Goal: Information Seeking & Learning: Find specific fact

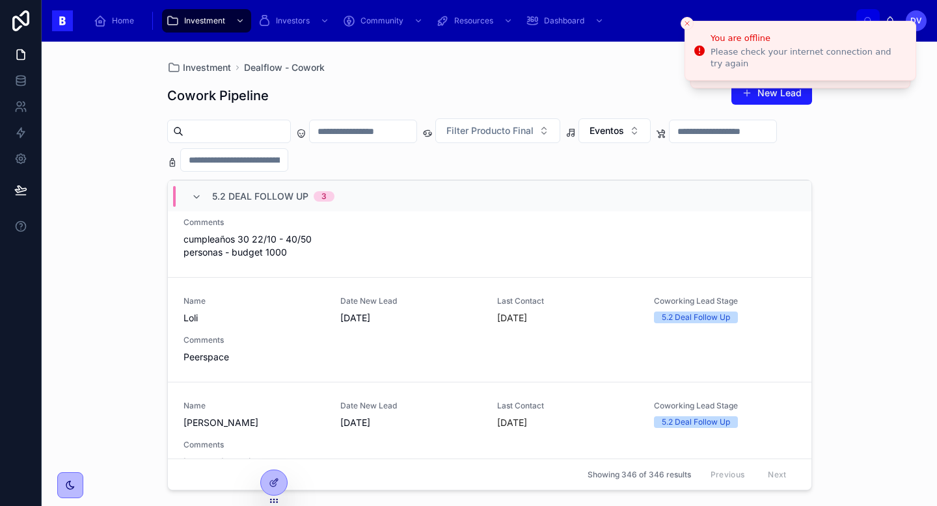
scroll to position [420, 0]
click at [320, 333] on div "Name Loli Date New Lead [DATE] Last Contact [DATE] Coworking Lead Stage 5.2 Dea…" at bounding box center [489, 329] width 612 height 68
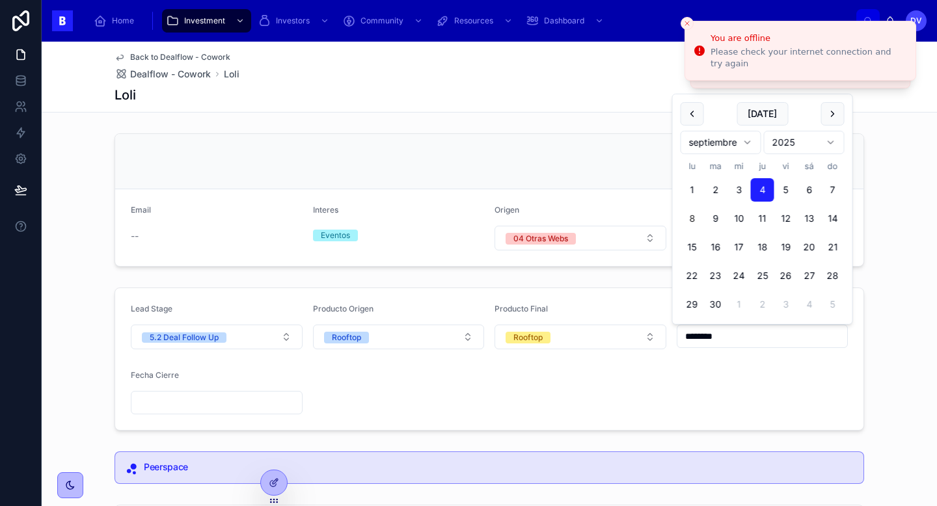
click at [737, 332] on input "********" at bounding box center [762, 336] width 170 height 18
click at [766, 118] on button "[DATE]" at bounding box center [762, 113] width 51 height 23
type input "********"
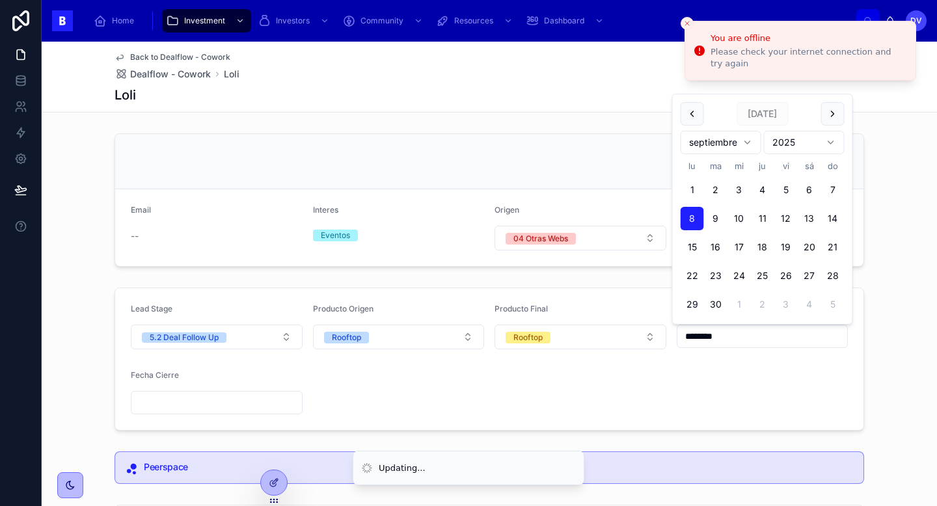
click at [235, 409] on input "text" at bounding box center [216, 403] width 170 height 18
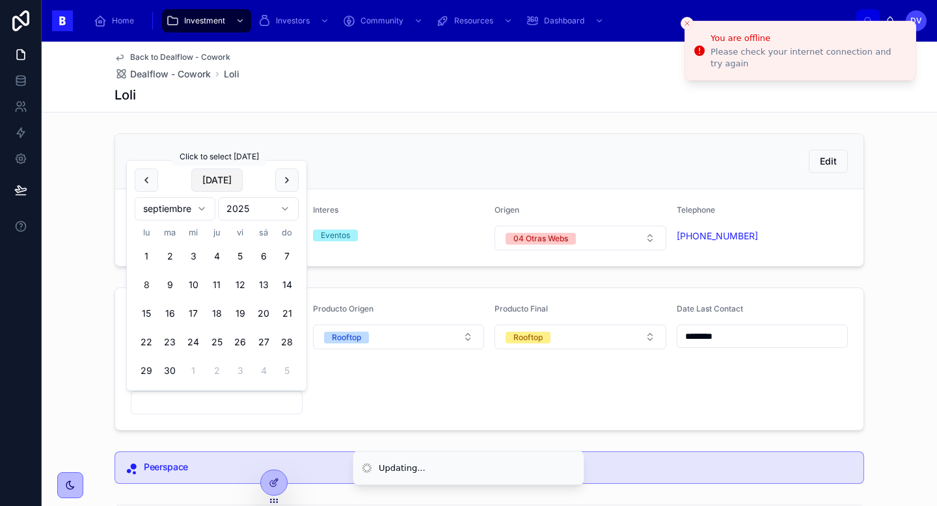
click at [213, 171] on button "[DATE]" at bounding box center [216, 180] width 51 height 23
type input "********"
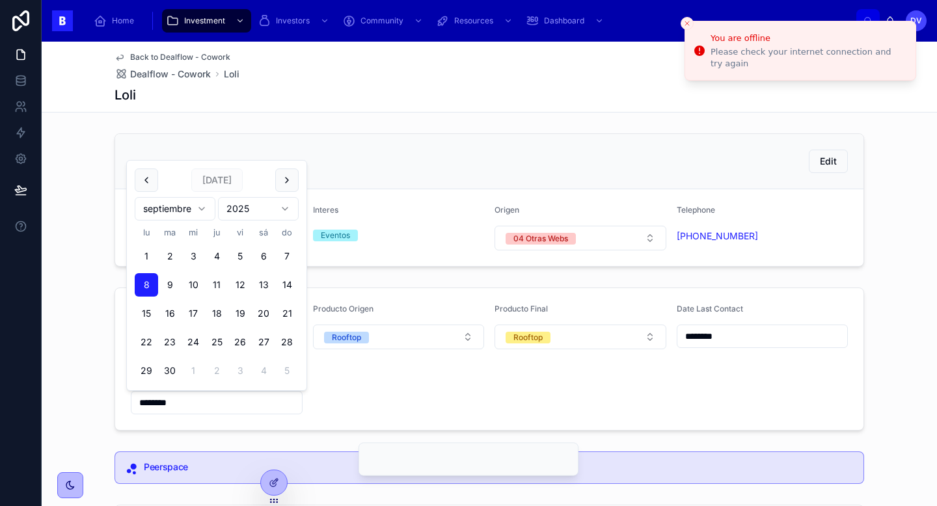
click at [383, 401] on form "Lead Stage 5.2 Deal Follow Up Producto Origen Rooftop Producto Final Rooftop Da…" at bounding box center [489, 359] width 748 height 142
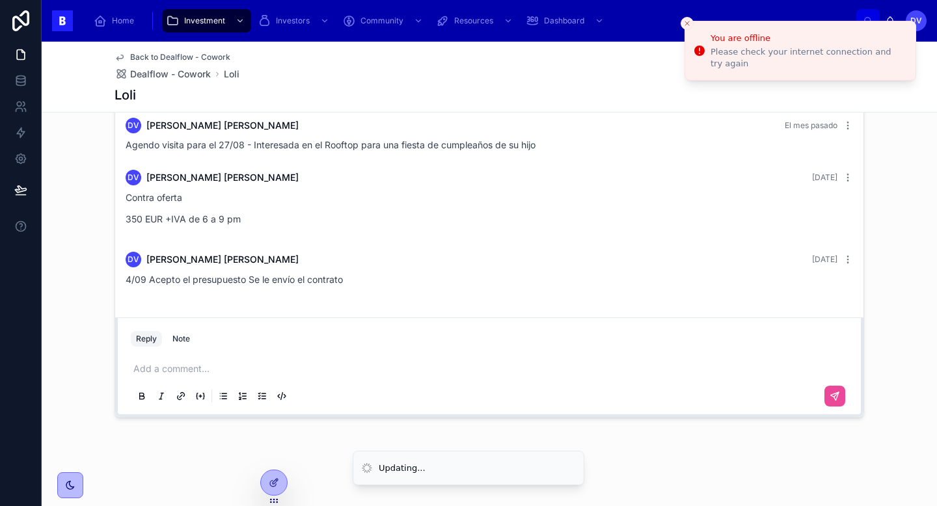
scroll to position [405, 0]
click at [260, 373] on p at bounding box center [491, 369] width 717 height 13
click at [835, 399] on icon at bounding box center [835, 397] width 8 height 8
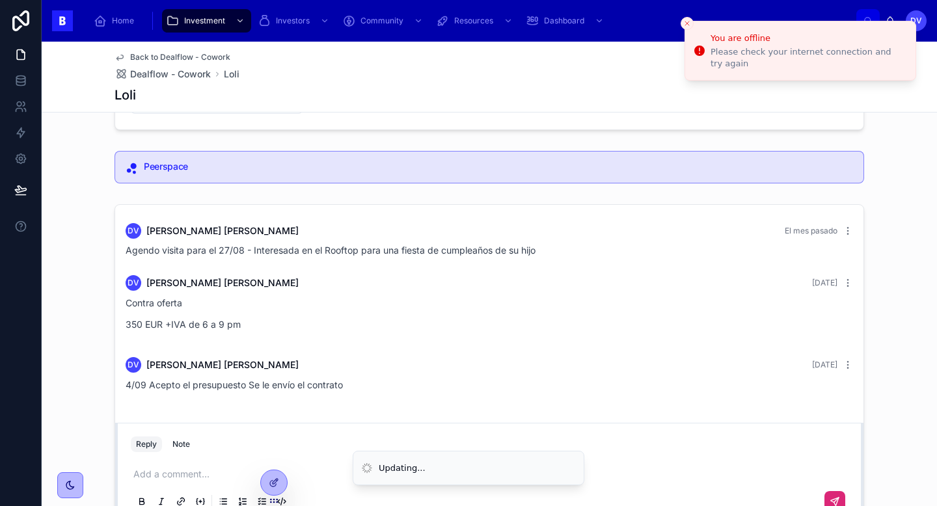
scroll to position [353, 0]
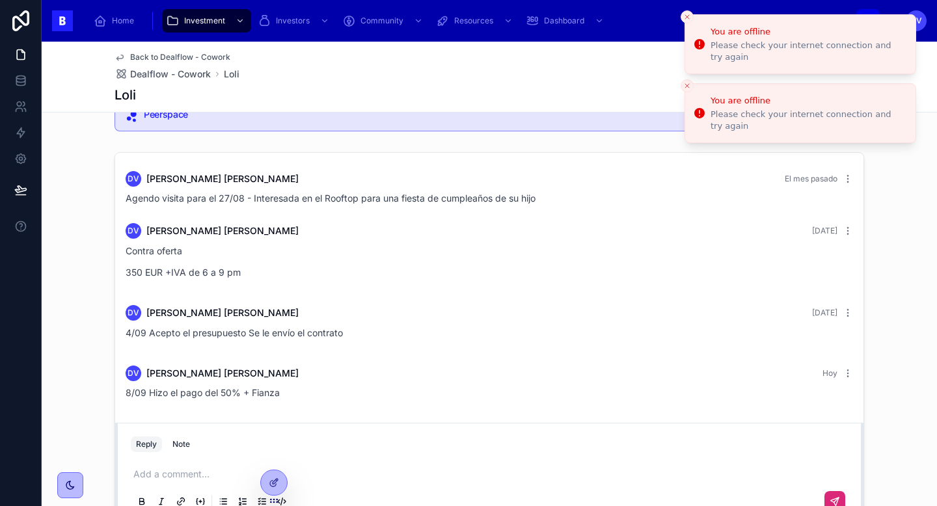
click at [686, 23] on button "Close toast" at bounding box center [687, 16] width 13 height 13
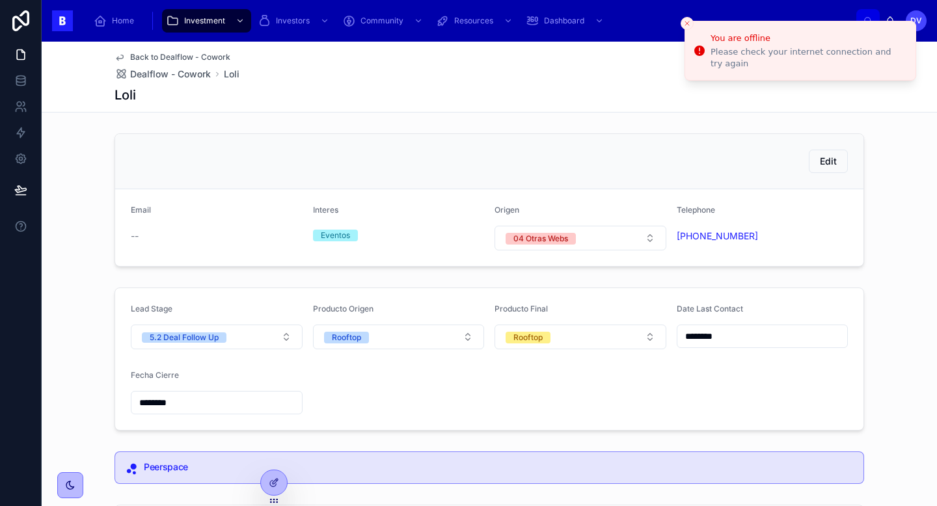
scroll to position [1, 0]
click at [284, 336] on button "5.2 Deal Follow Up" at bounding box center [217, 335] width 172 height 25
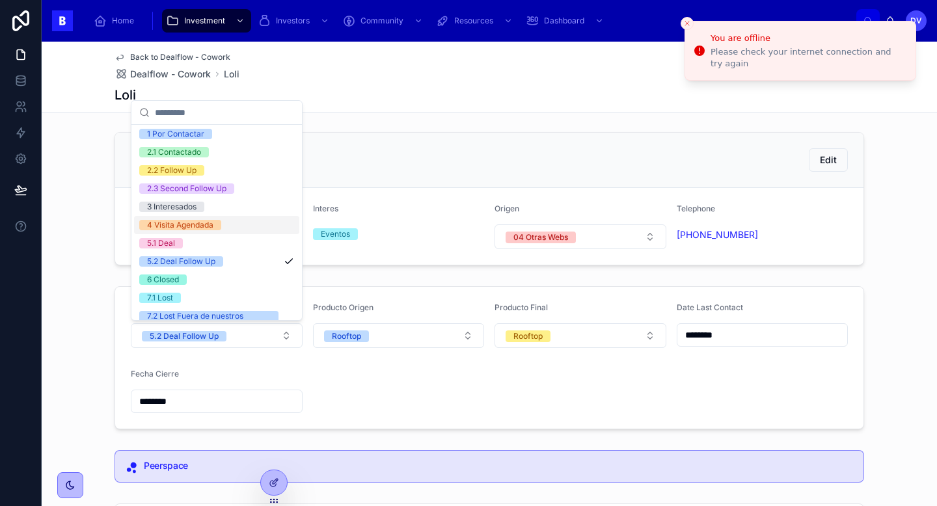
scroll to position [40, 0]
click at [260, 278] on div "6 Closed" at bounding box center [216, 278] width 165 height 18
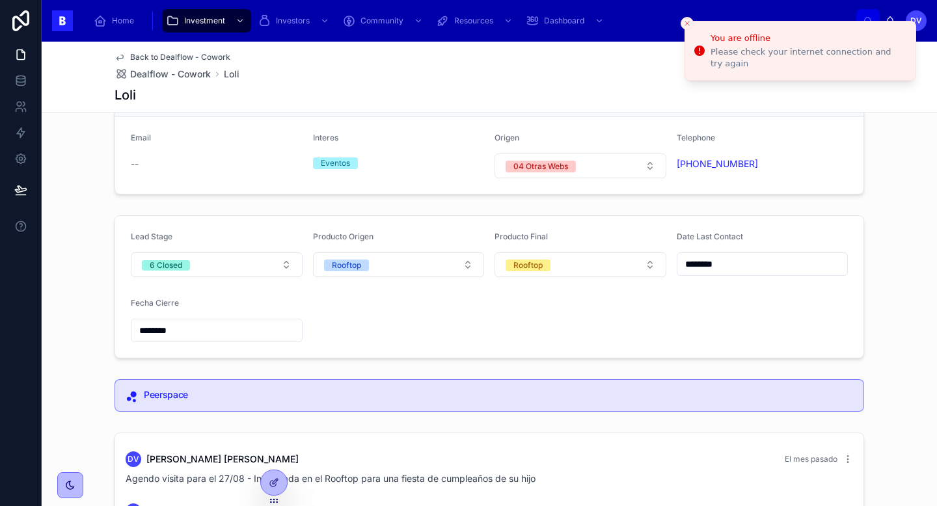
scroll to position [76, 0]
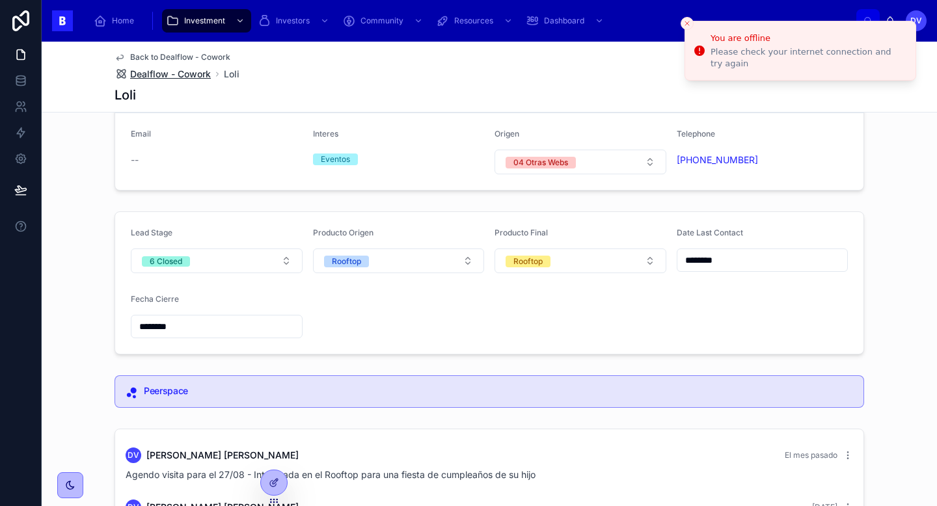
click at [186, 76] on span "Dealflow - Cowork" at bounding box center [170, 74] width 81 height 13
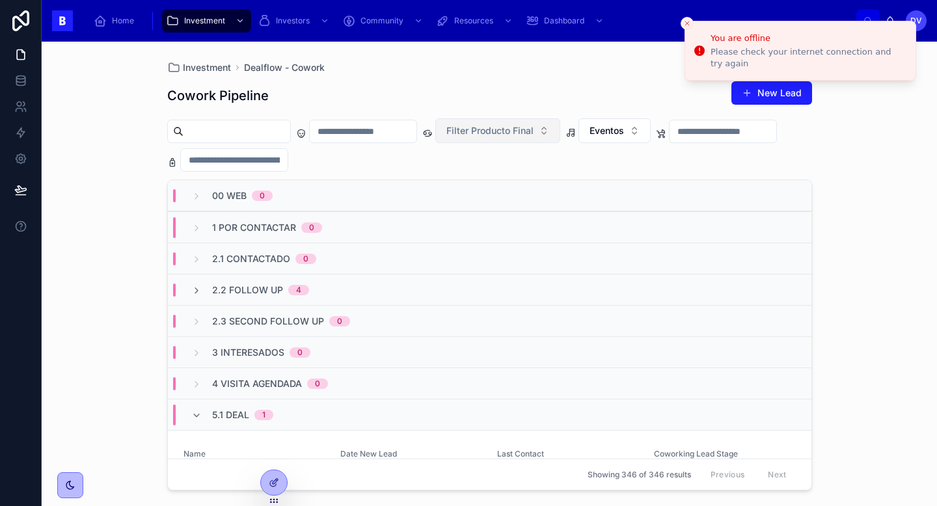
click at [534, 136] on span "Filter Producto Final" at bounding box center [489, 130] width 87 height 13
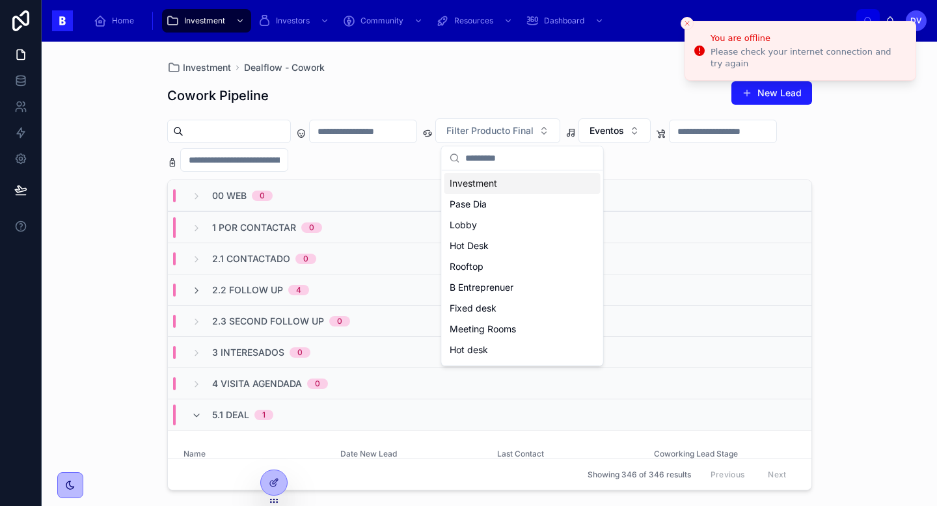
click at [534, 105] on div "Cowork Pipeline New Lead" at bounding box center [489, 96] width 645 height 30
click at [288, 167] on input "text" at bounding box center [234, 160] width 107 height 18
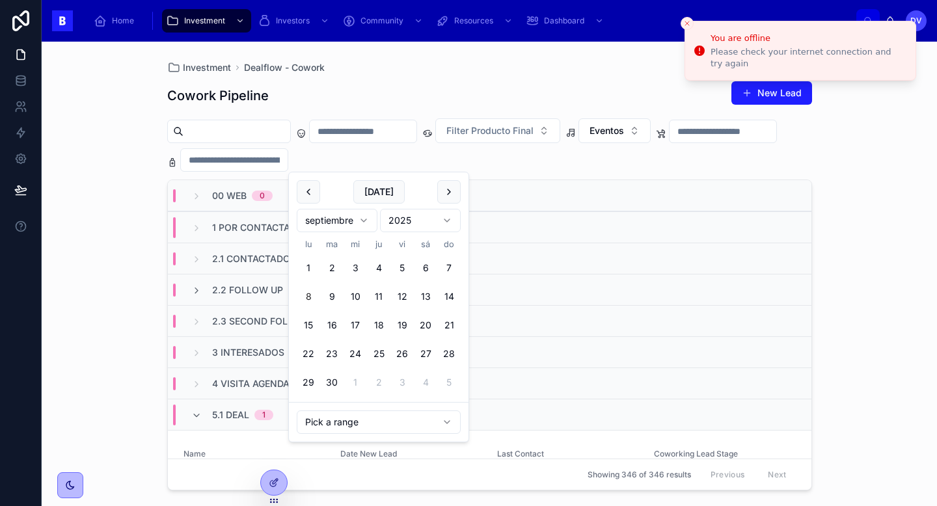
click at [453, 79] on div "Cowork Pipeline New Lead Filter Producto Final Eventos 00 Web 0 1 Por Contactar…" at bounding box center [489, 282] width 645 height 418
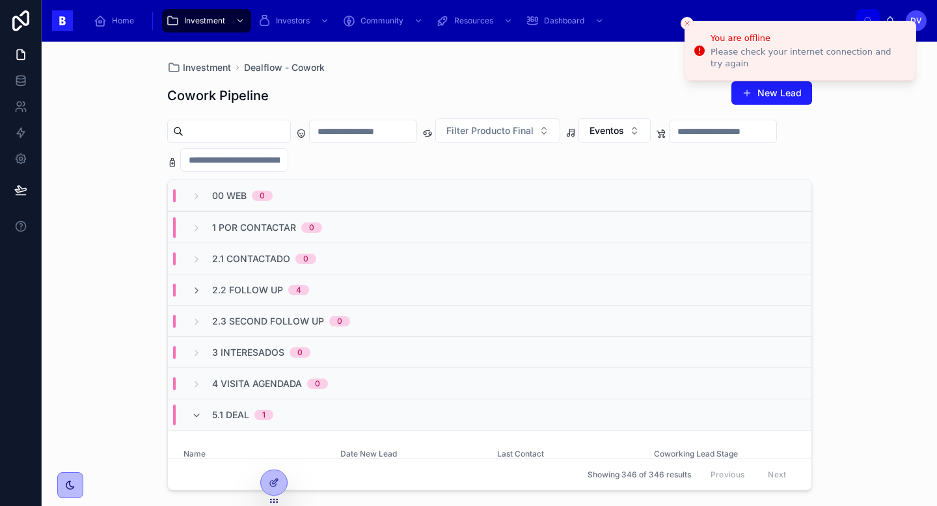
click at [670, 141] on input "text" at bounding box center [723, 131] width 107 height 18
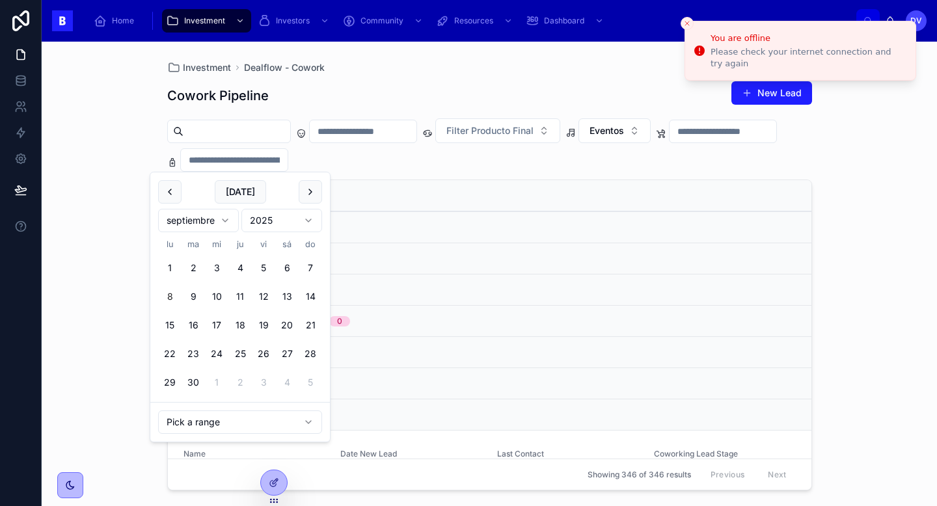
click at [467, 87] on div "Cowork Pipeline New Lead" at bounding box center [489, 96] width 645 height 30
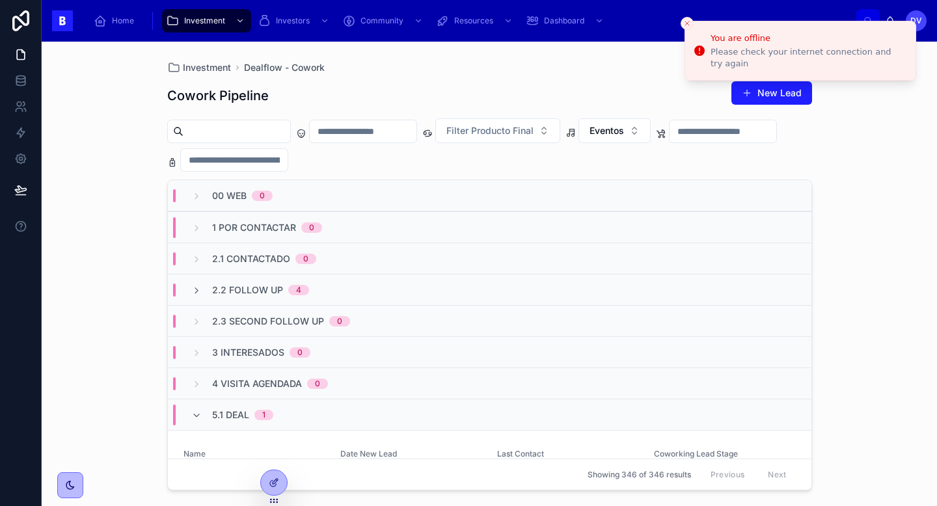
click at [686, 27] on button "Close toast" at bounding box center [687, 23] width 13 height 13
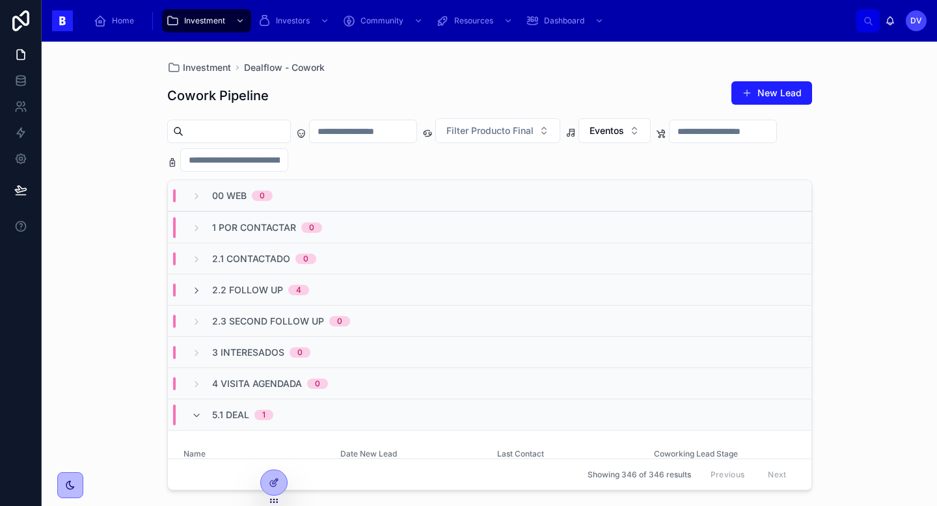
click at [264, 414] on div "1" at bounding box center [263, 415] width 3 height 10
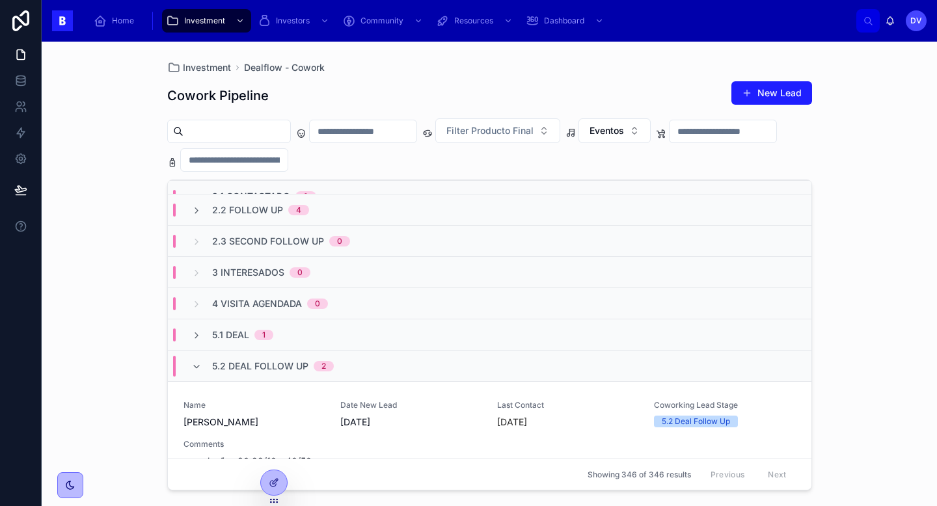
scroll to position [77, 0]
click at [256, 369] on span "5.2 Deal Follow Up" at bounding box center [260, 368] width 96 height 13
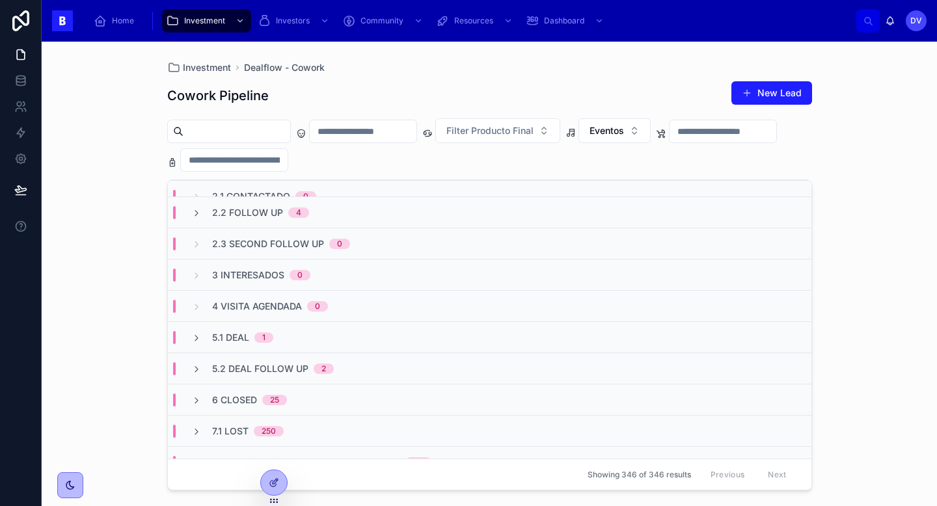
click at [216, 137] on input "text" at bounding box center [236, 131] width 107 height 18
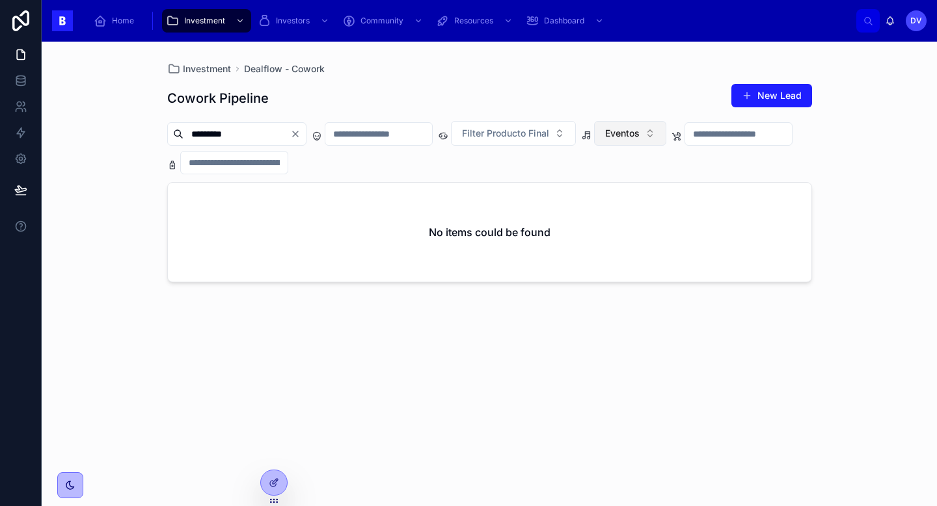
type input "*********"
click at [640, 138] on span "Eventos" at bounding box center [622, 133] width 34 height 13
click at [649, 189] on div "None" at bounding box center [654, 186] width 156 height 21
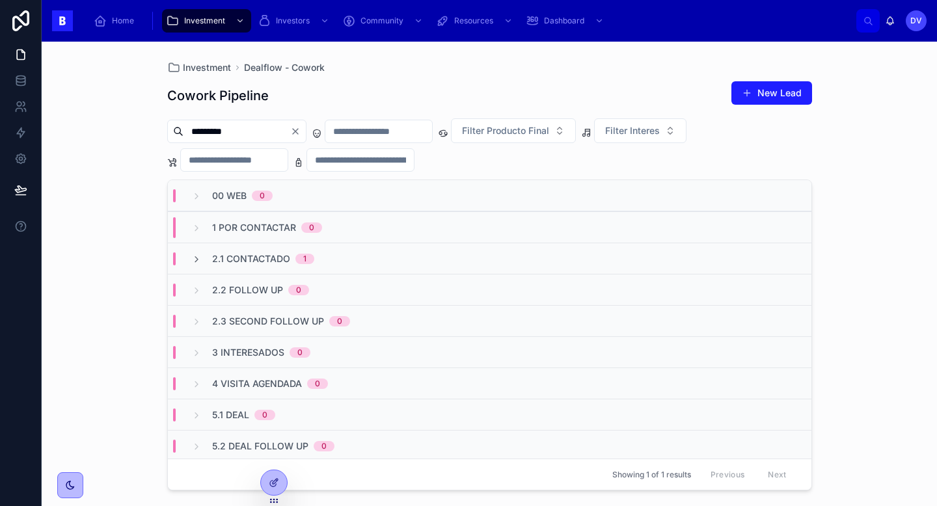
click at [315, 262] on div "2.1 Contactado 1" at bounding box center [253, 258] width 154 height 13
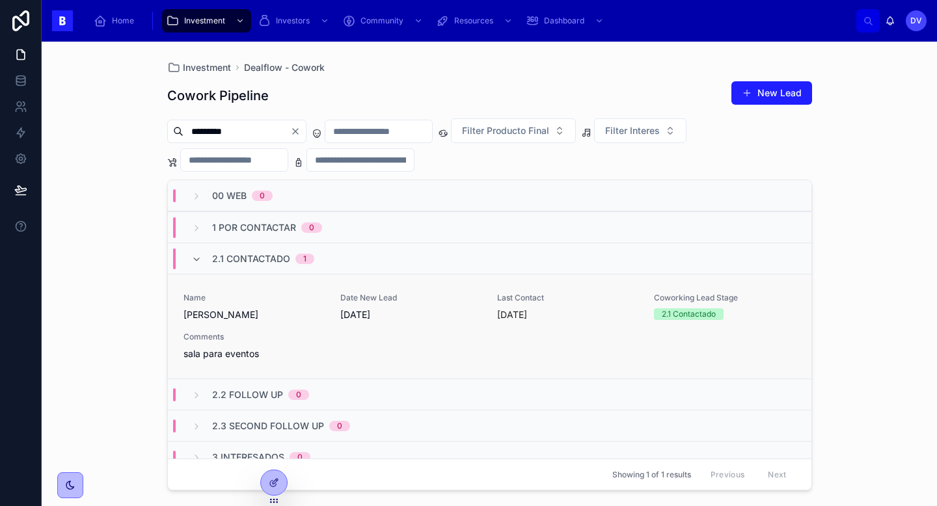
click at [329, 332] on div "Name [PERSON_NAME] Date New Lead [DATE] Last Contact [DATE] Coworking Lead Stag…" at bounding box center [489, 327] width 612 height 68
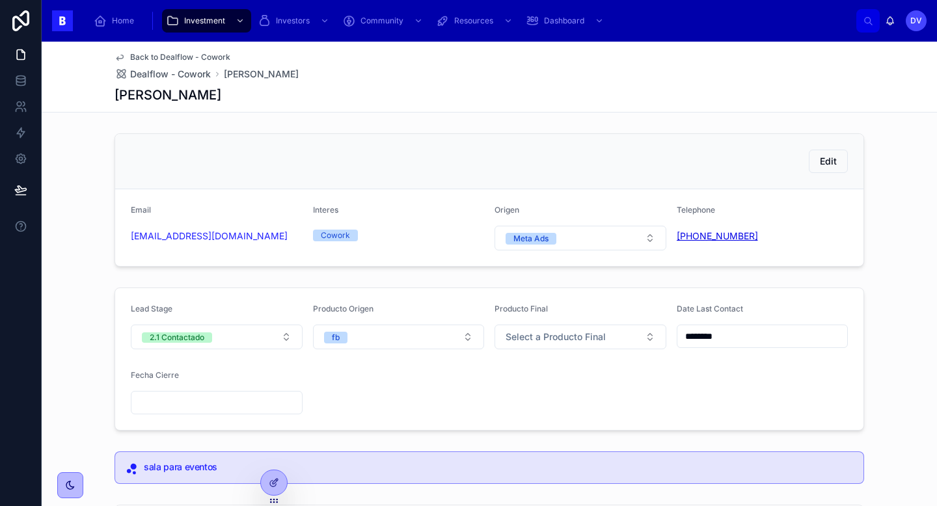
copy link "[PHONE_NUMBER]"
click at [168, 75] on span "Dealflow - Cowork" at bounding box center [170, 74] width 81 height 13
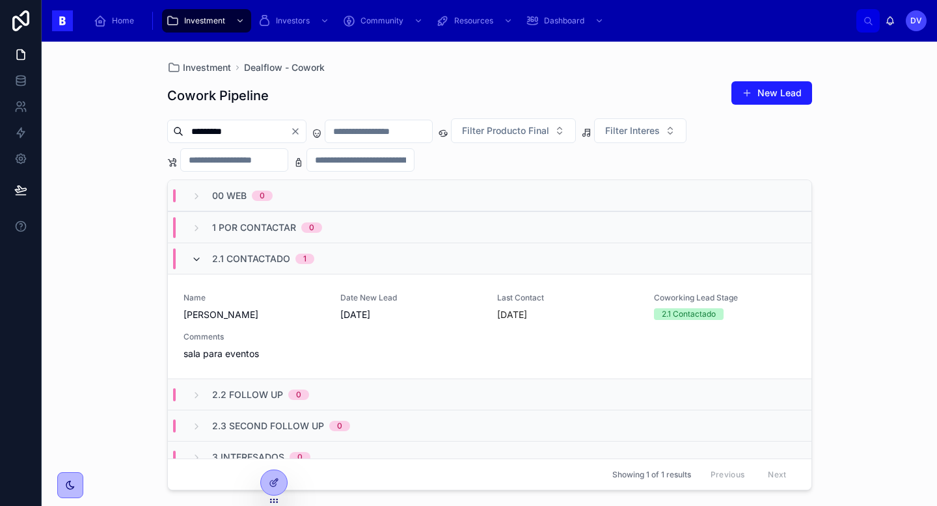
click at [192, 260] on icon at bounding box center [196, 259] width 10 height 10
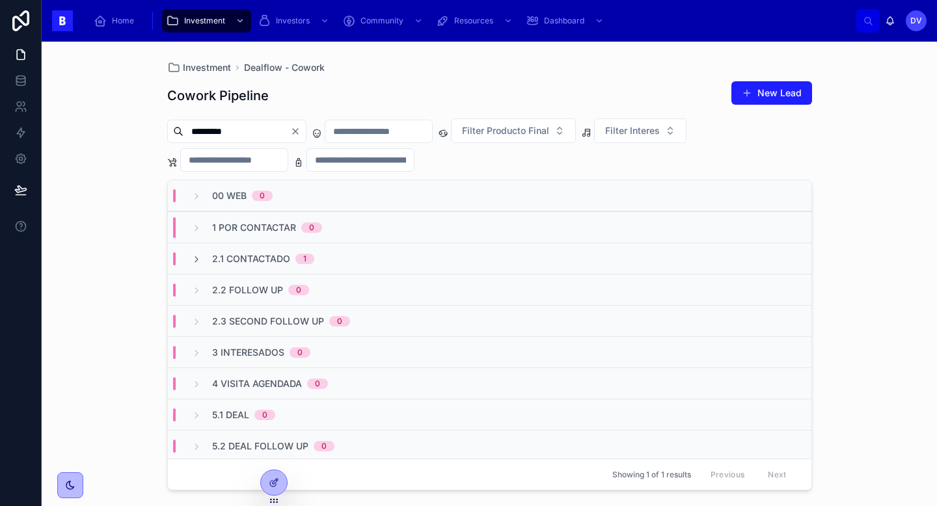
click at [274, 250] on div "2.1 Contactado 1" at bounding box center [489, 258] width 643 height 31
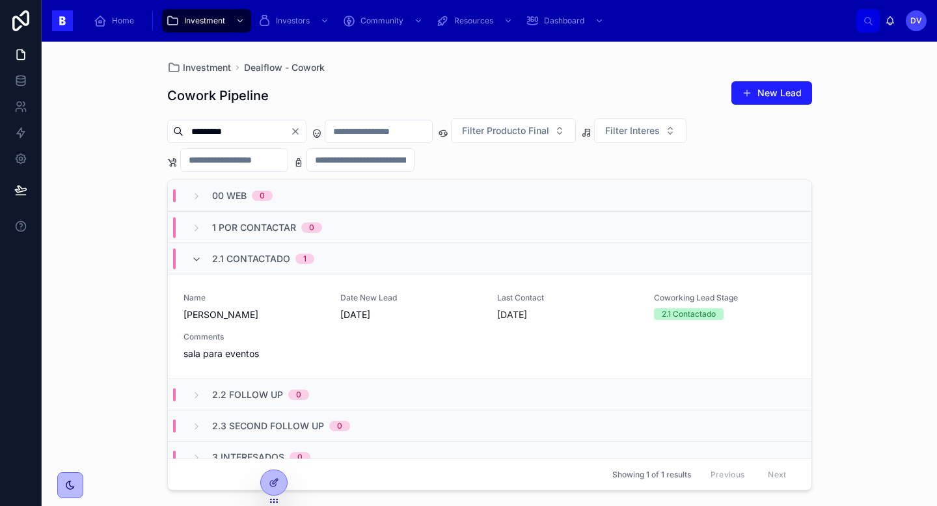
click at [298, 132] on icon "Clear" at bounding box center [295, 131] width 5 height 5
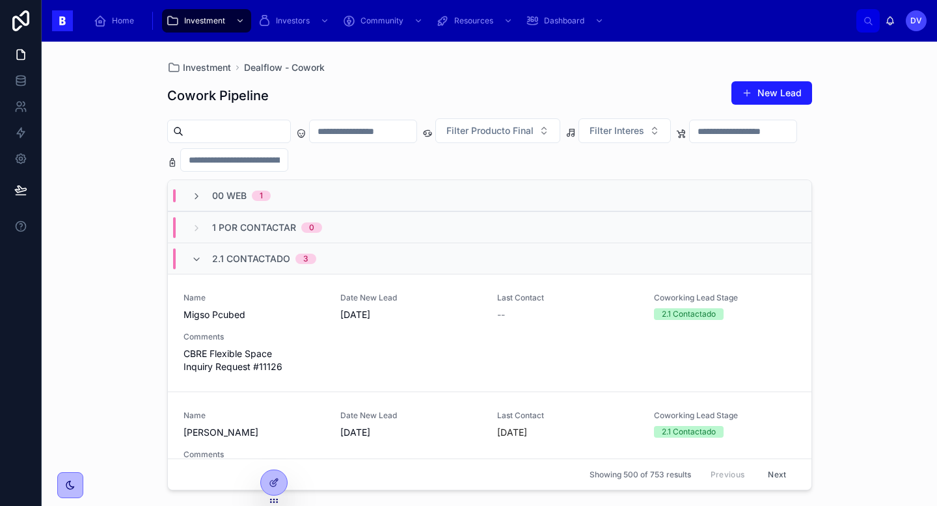
click at [210, 256] on div "2.1 Contactado 3" at bounding box center [253, 259] width 125 height 21
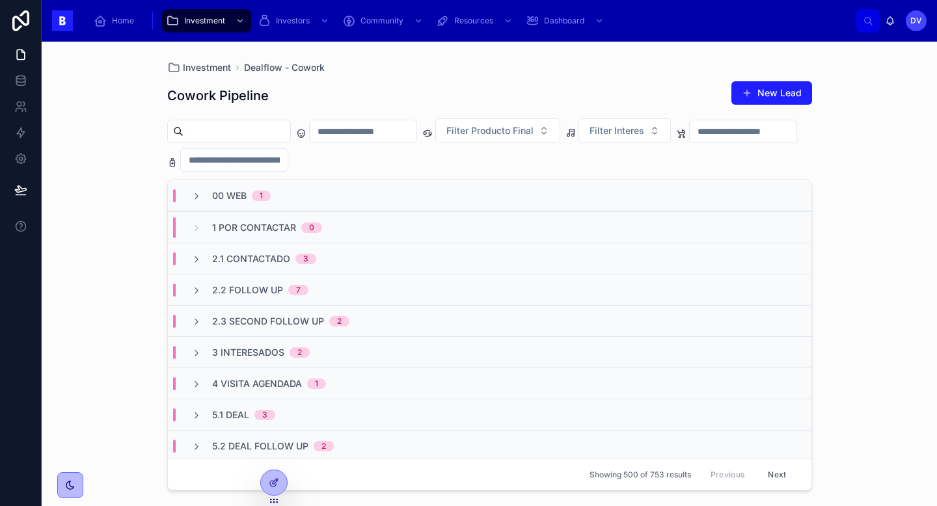
click at [231, 133] on input "text" at bounding box center [236, 131] width 107 height 18
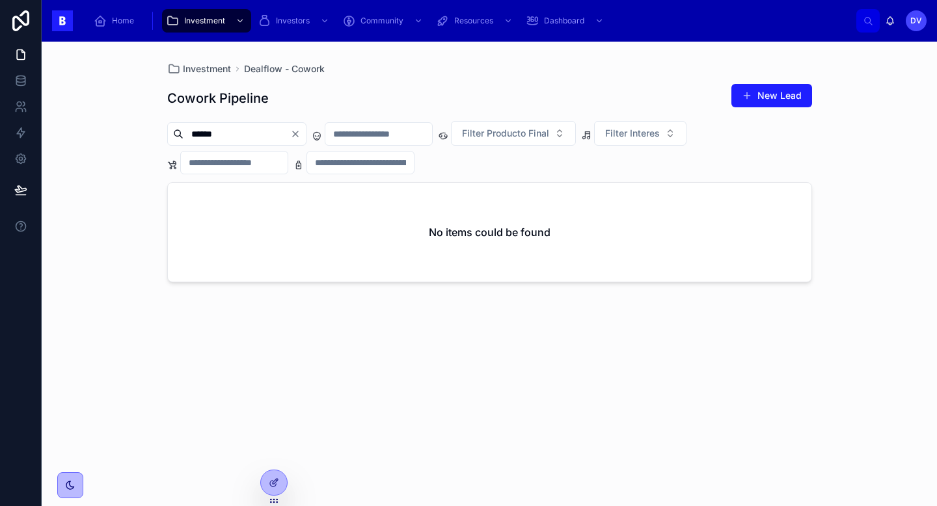
type input "*****"
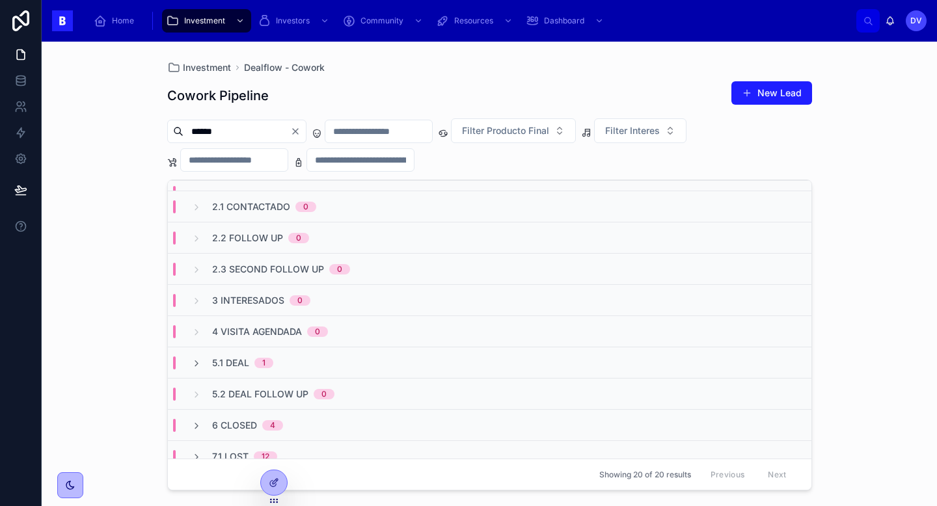
scroll to position [53, 0]
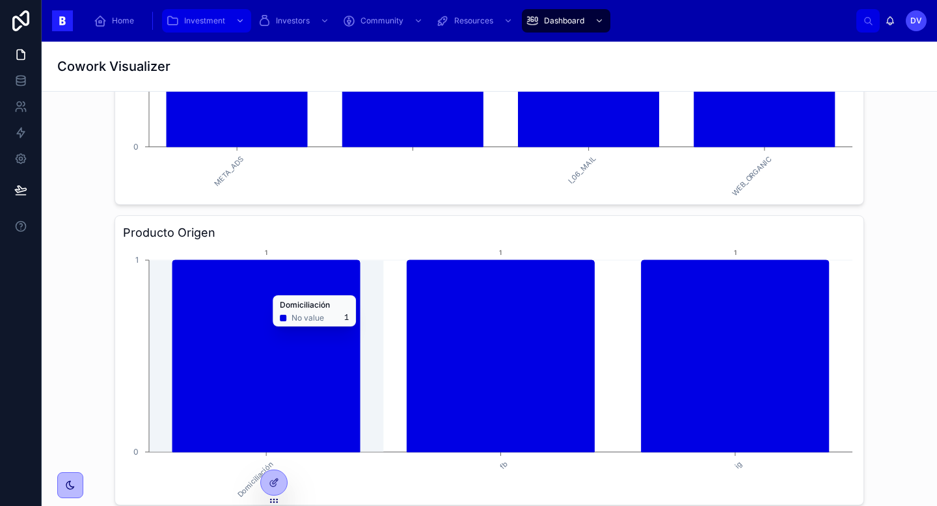
scroll to position [525, 0]
